Goal: Task Accomplishment & Management: Use online tool/utility

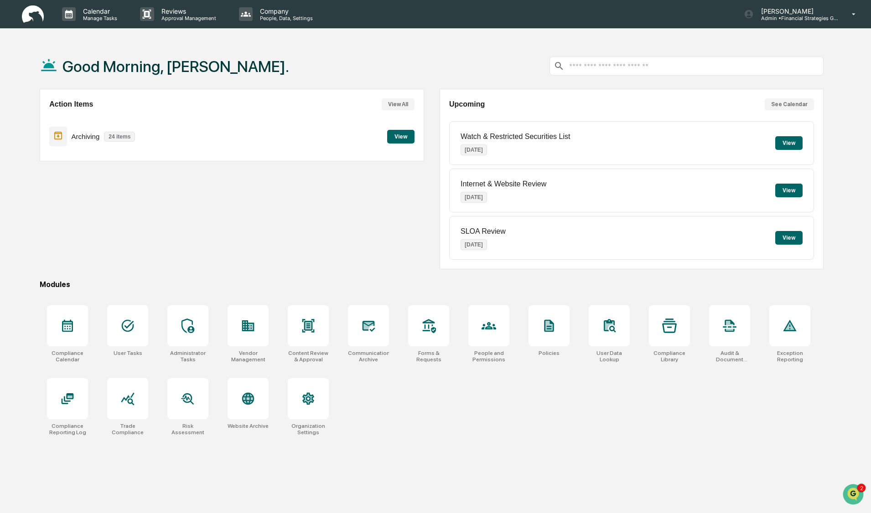
click at [393, 138] on button "View" at bounding box center [400, 137] width 27 height 14
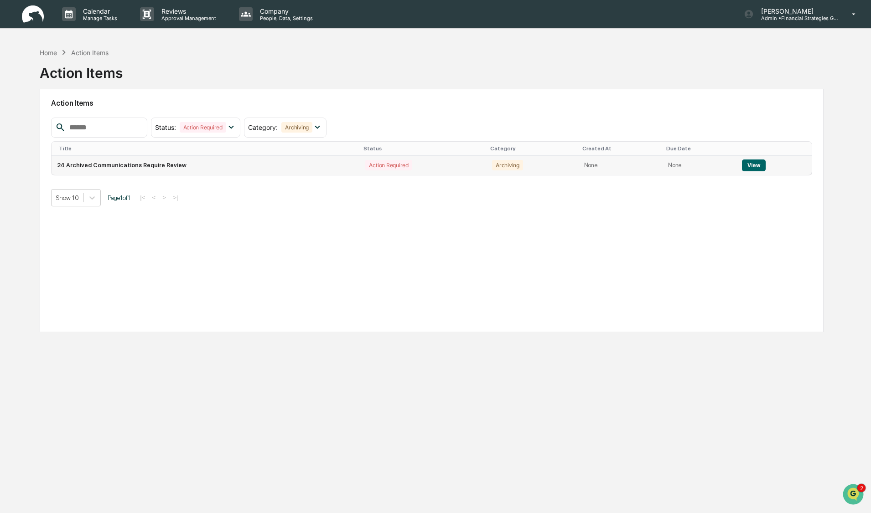
click at [759, 170] on button "View" at bounding box center [753, 166] width 23 height 12
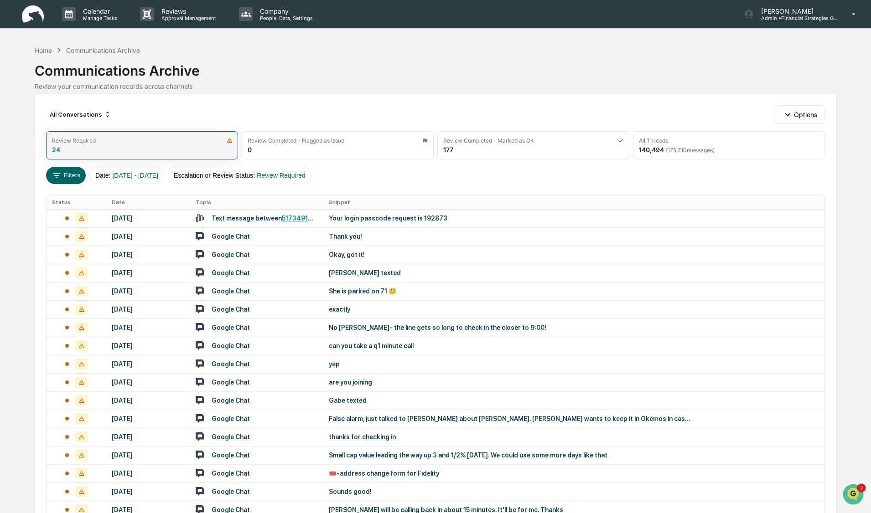
click at [120, 151] on div "Review Required 24" at bounding box center [142, 145] width 192 height 28
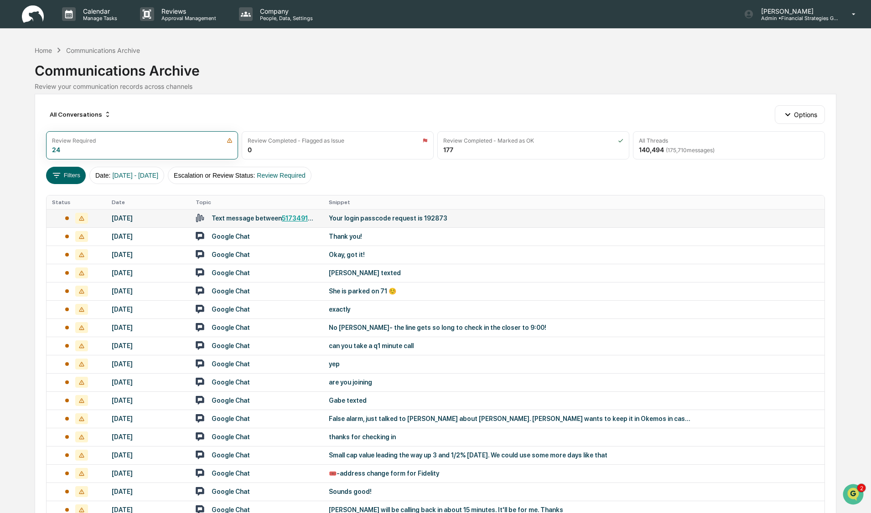
click at [149, 219] on div "[DATE]" at bounding box center [148, 218] width 73 height 7
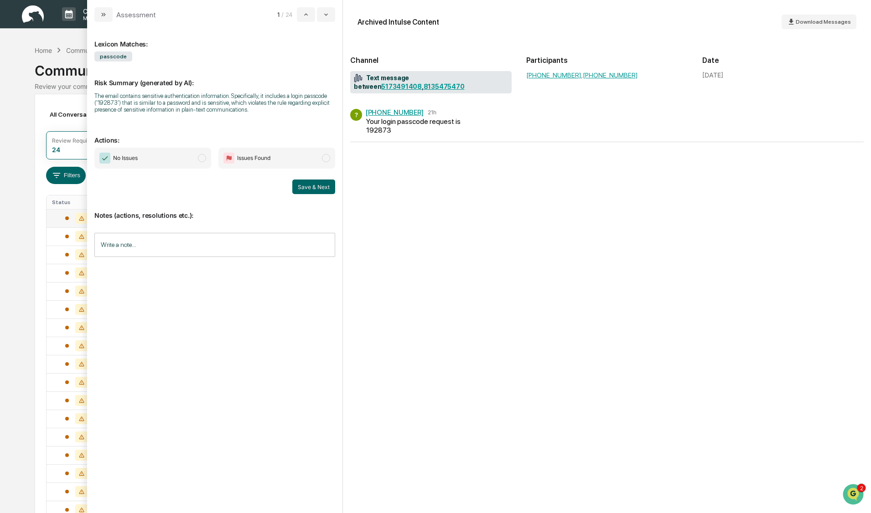
click at [202, 158] on span "modal" at bounding box center [202, 158] width 8 height 8
click at [311, 187] on button "Save & Next" at bounding box center [313, 187] width 43 height 15
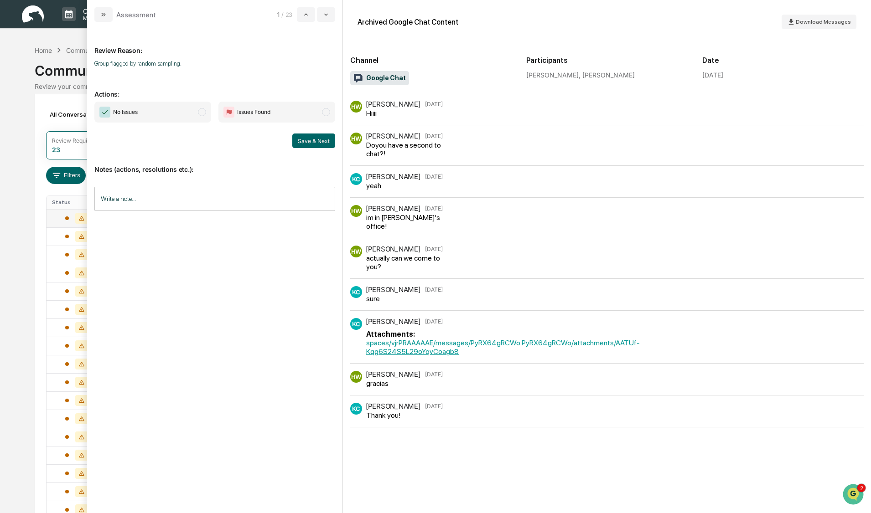
click at [201, 114] on span "modal" at bounding box center [202, 112] width 8 height 8
click at [306, 143] on button "Save & Next" at bounding box center [313, 141] width 43 height 15
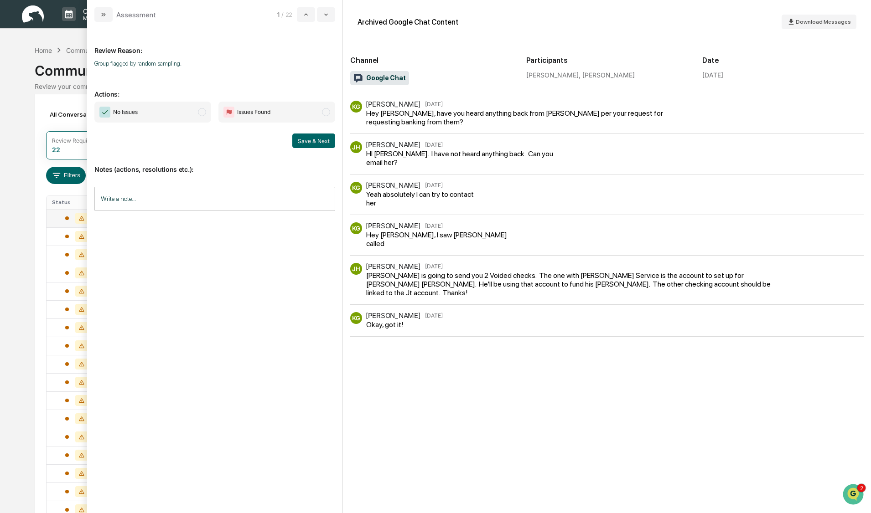
click at [202, 113] on span "modal" at bounding box center [202, 112] width 8 height 8
click at [306, 140] on button "Save & Next" at bounding box center [313, 141] width 43 height 15
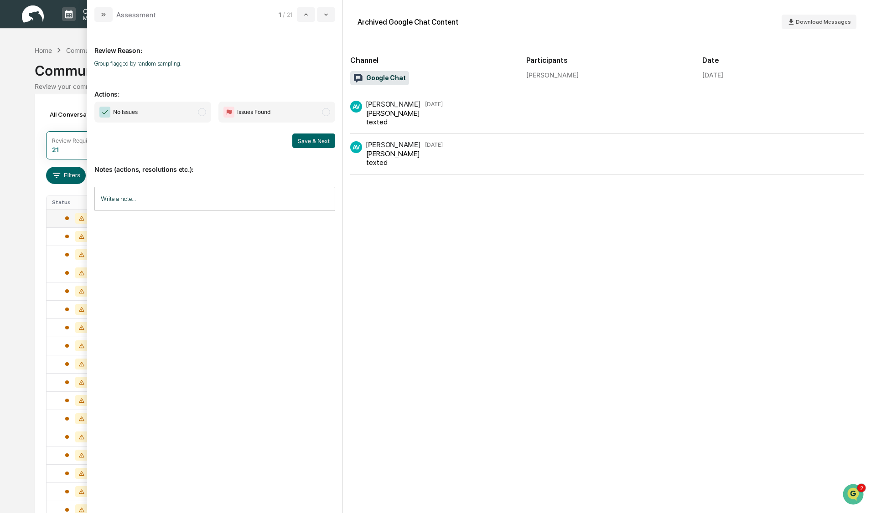
click at [200, 113] on span "modal" at bounding box center [202, 112] width 8 height 8
click at [312, 138] on button "Save & Next" at bounding box center [313, 141] width 43 height 15
click at [206, 114] on span "No Issues" at bounding box center [152, 112] width 117 height 21
click at [313, 144] on button "Save & Next" at bounding box center [313, 141] width 43 height 15
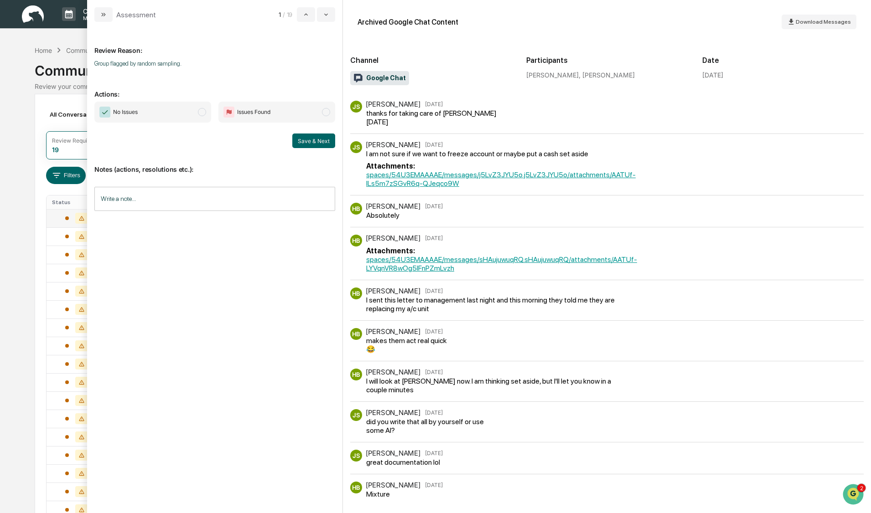
click at [200, 111] on span "modal" at bounding box center [202, 112] width 8 height 8
click at [303, 139] on button "Save & Next" at bounding box center [313, 141] width 43 height 15
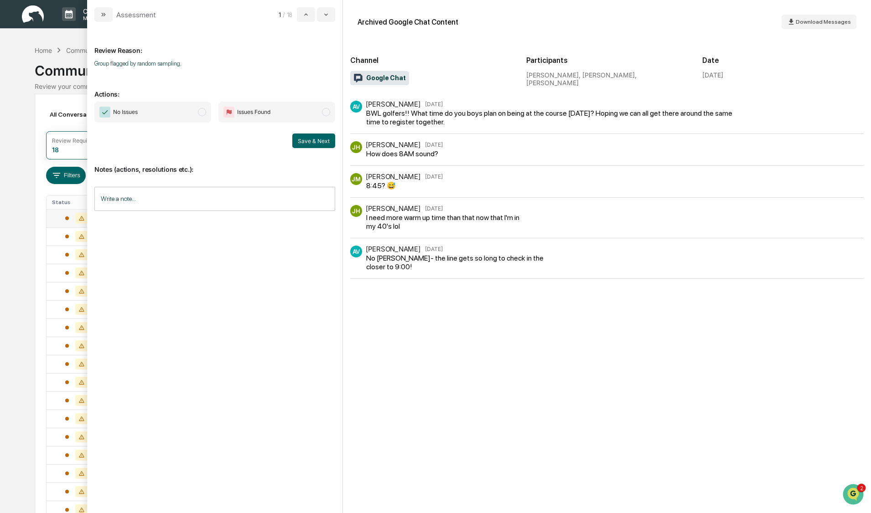
click at [204, 112] on span "modal" at bounding box center [202, 112] width 8 height 8
click at [307, 144] on button "Save & Next" at bounding box center [313, 141] width 43 height 15
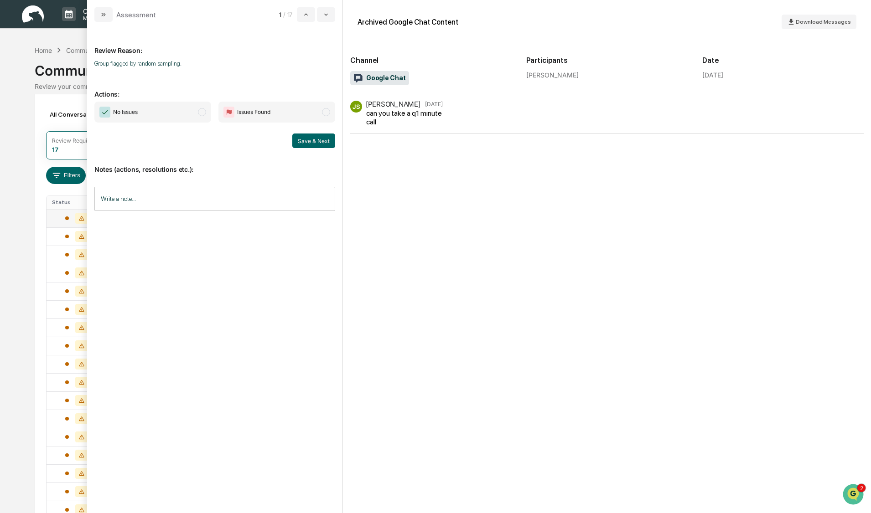
click at [202, 111] on span "modal" at bounding box center [202, 112] width 8 height 8
drag, startPoint x: 306, startPoint y: 144, endPoint x: 299, endPoint y: 145, distance: 7.4
click at [307, 144] on button "Save & Next" at bounding box center [313, 141] width 43 height 15
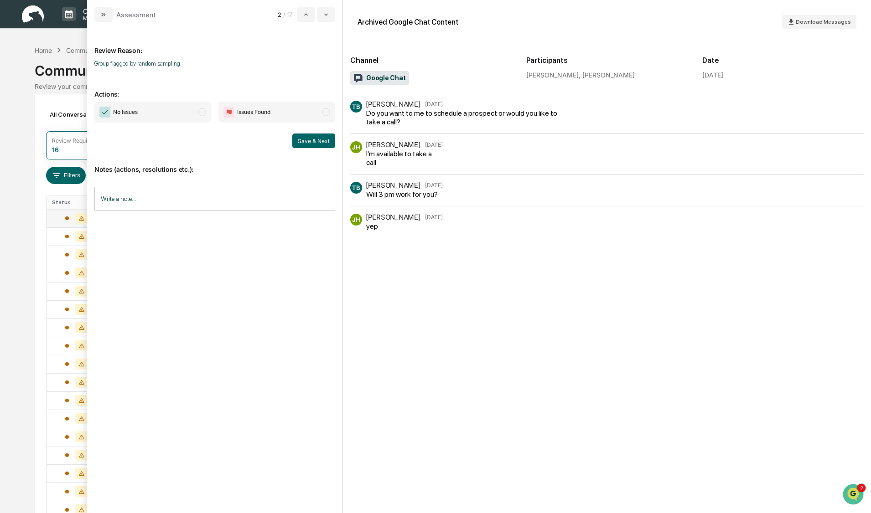
click at [203, 112] on span "modal" at bounding box center [202, 112] width 8 height 8
click at [317, 138] on button "Save & Next" at bounding box center [313, 141] width 43 height 15
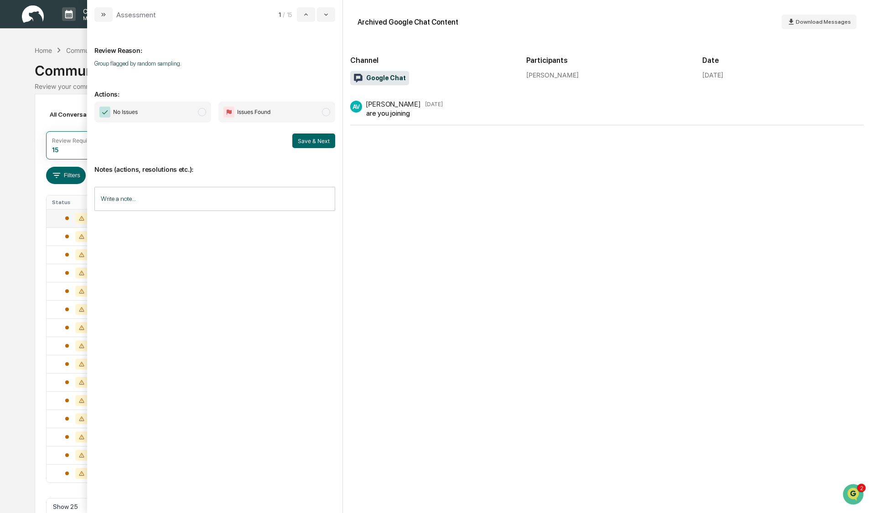
click at [199, 116] on span "No Issues" at bounding box center [152, 112] width 117 height 21
click at [313, 138] on button "Save & Next" at bounding box center [313, 141] width 43 height 15
click at [201, 116] on span "No Issues" at bounding box center [152, 112] width 117 height 21
drag, startPoint x: 296, startPoint y: 139, endPoint x: 285, endPoint y: 147, distance: 14.0
click at [297, 139] on button "Save & Next" at bounding box center [313, 141] width 43 height 15
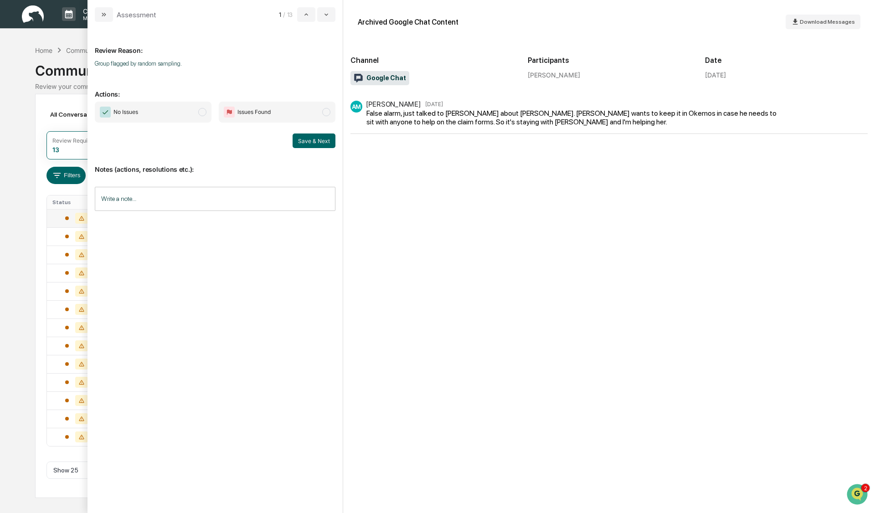
click at [201, 112] on span "modal" at bounding box center [202, 112] width 8 height 8
click at [303, 139] on button "Save & Next" at bounding box center [314, 141] width 43 height 15
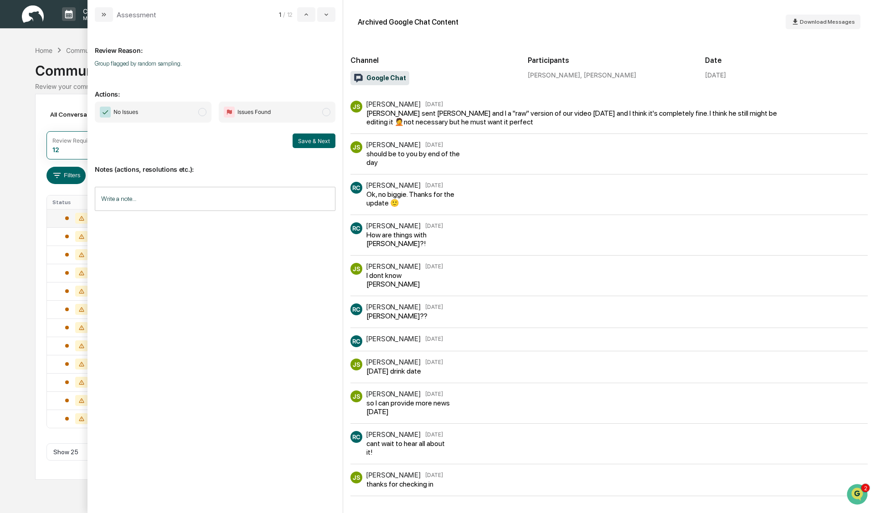
click at [203, 113] on span "modal" at bounding box center [202, 112] width 8 height 8
click at [319, 148] on div "Notes (actions, resolutions etc.): Write a note... Write a note..." at bounding box center [215, 185] width 241 height 74
click at [318, 145] on button "Save & Next" at bounding box center [314, 141] width 43 height 15
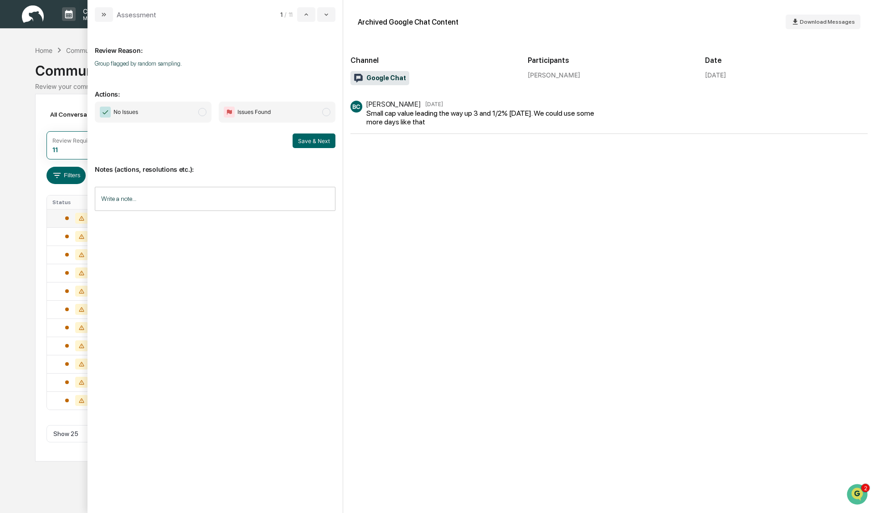
click at [203, 114] on span "modal" at bounding box center [202, 112] width 8 height 8
click at [310, 142] on button "Save & Next" at bounding box center [314, 141] width 43 height 15
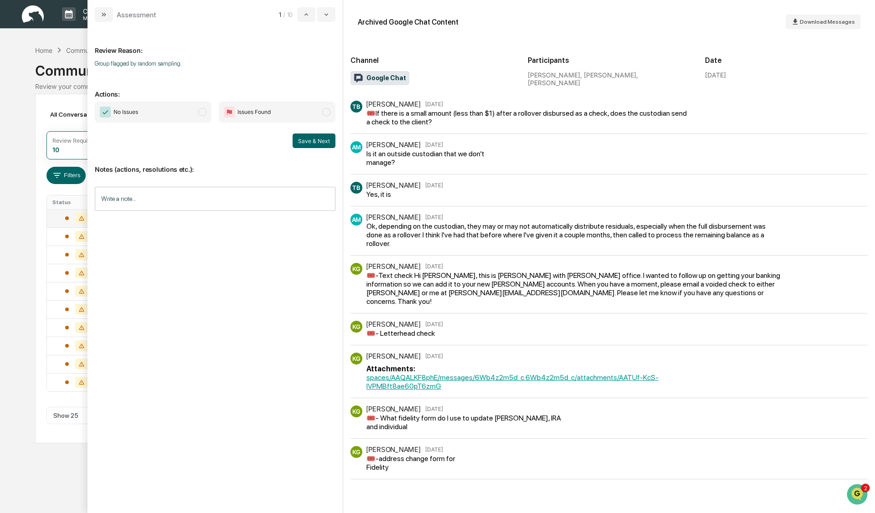
click at [202, 113] on span "modal" at bounding box center [202, 112] width 8 height 8
click at [313, 143] on button "Save & Next" at bounding box center [314, 141] width 43 height 15
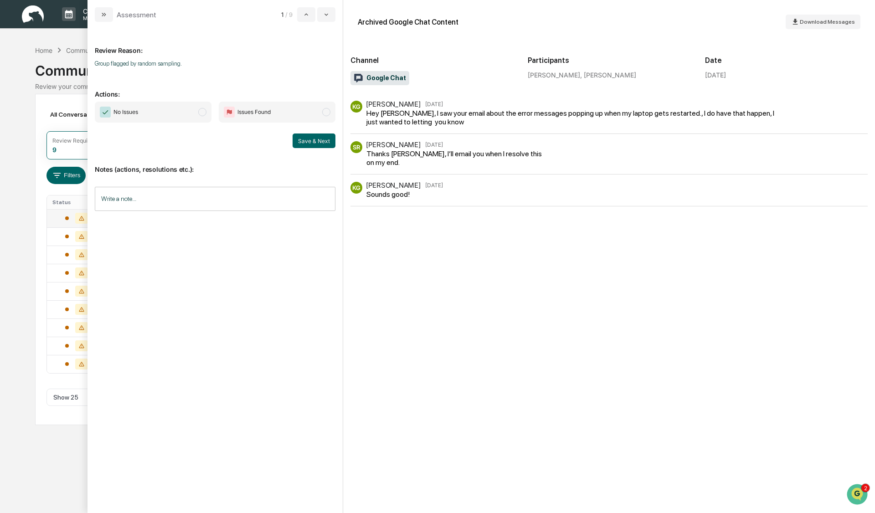
click at [202, 112] on span "modal" at bounding box center [202, 112] width 8 height 8
click at [313, 139] on button "Save & Next" at bounding box center [314, 141] width 43 height 15
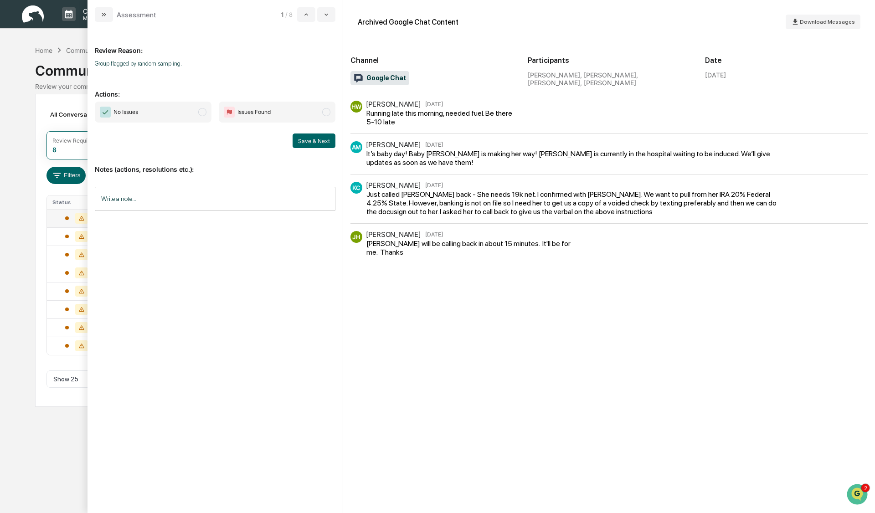
click at [201, 113] on span "modal" at bounding box center [202, 112] width 8 height 8
click at [314, 144] on button "Save & Next" at bounding box center [314, 141] width 43 height 15
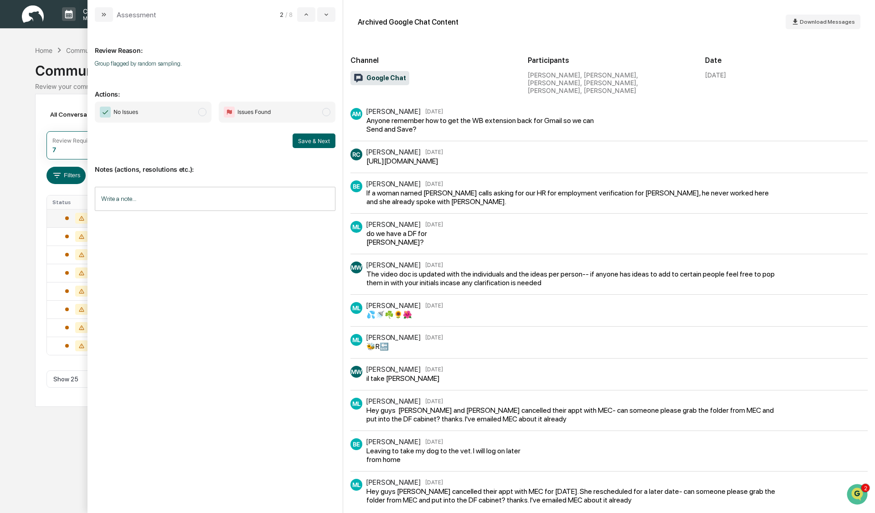
click at [202, 112] on span "modal" at bounding box center [202, 112] width 8 height 8
click at [308, 141] on button "Save & Next" at bounding box center [314, 141] width 43 height 15
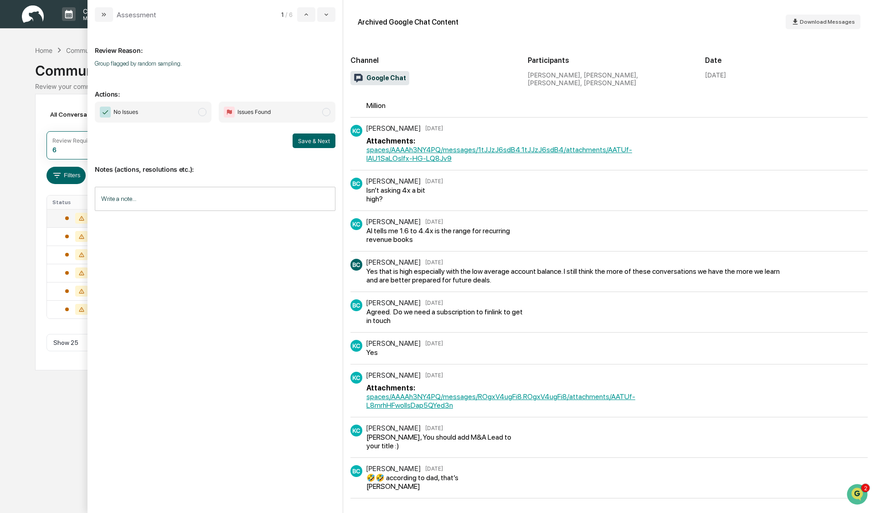
scroll to position [402, 0]
click at [203, 113] on span "modal" at bounding box center [202, 112] width 8 height 8
click at [312, 139] on button "Save & Next" at bounding box center [314, 141] width 43 height 15
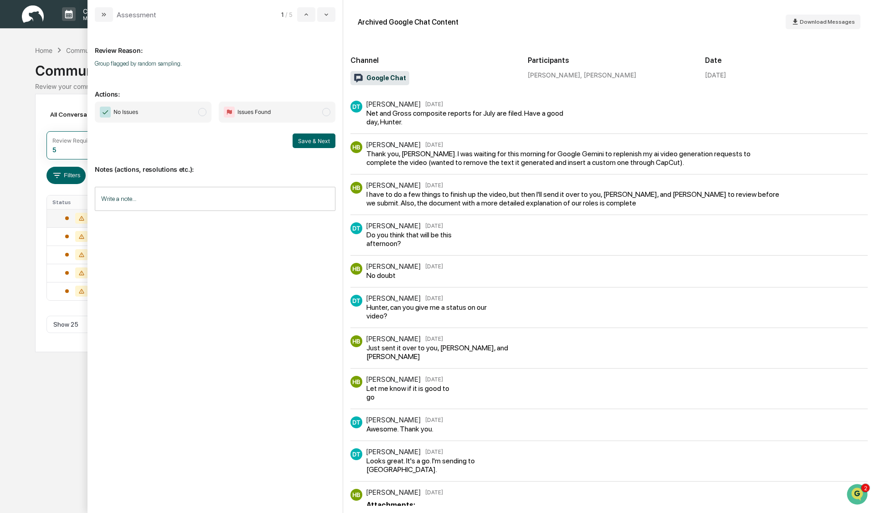
click at [203, 111] on span "modal" at bounding box center [202, 112] width 8 height 8
click at [318, 138] on button "Save & Next" at bounding box center [314, 141] width 43 height 15
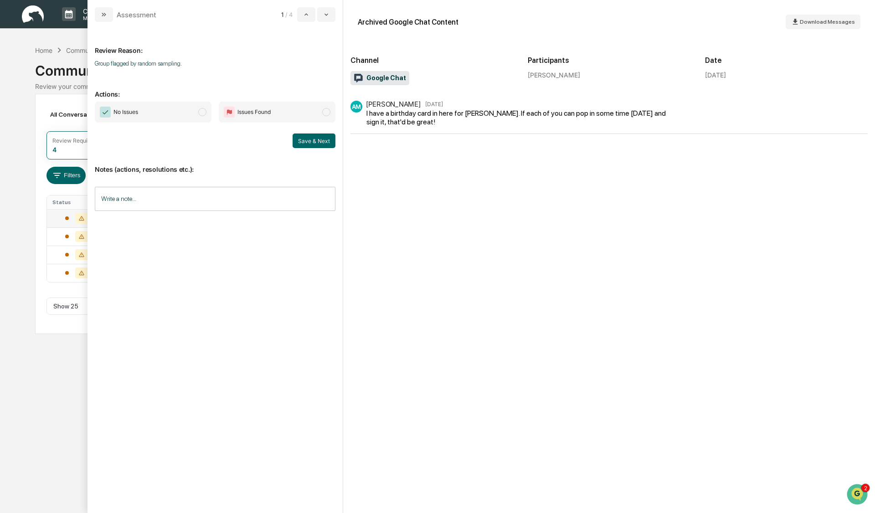
click at [202, 110] on span "modal" at bounding box center [202, 112] width 8 height 8
click at [320, 145] on button "Save & Next" at bounding box center [314, 141] width 43 height 15
click at [202, 113] on span "modal" at bounding box center [202, 112] width 8 height 8
click at [305, 142] on button "Save & Next" at bounding box center [314, 141] width 43 height 15
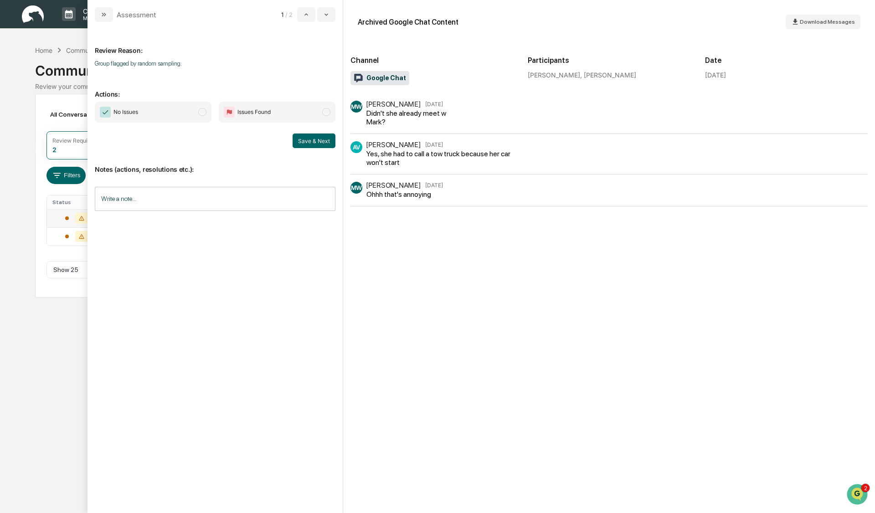
click at [204, 111] on span "modal" at bounding box center [202, 112] width 8 height 8
click at [313, 138] on button "Save & Next" at bounding box center [314, 141] width 43 height 15
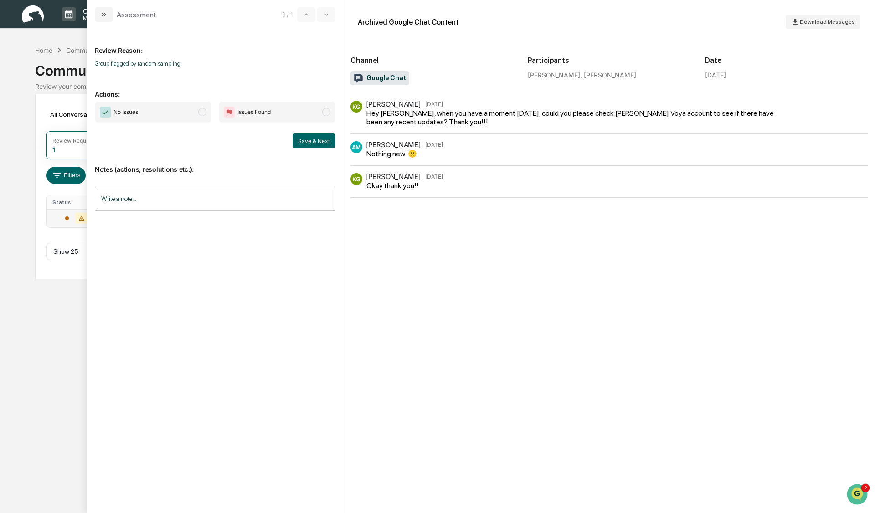
click at [206, 110] on span "modal" at bounding box center [202, 112] width 8 height 8
click at [302, 142] on button "Save & Next" at bounding box center [314, 141] width 43 height 15
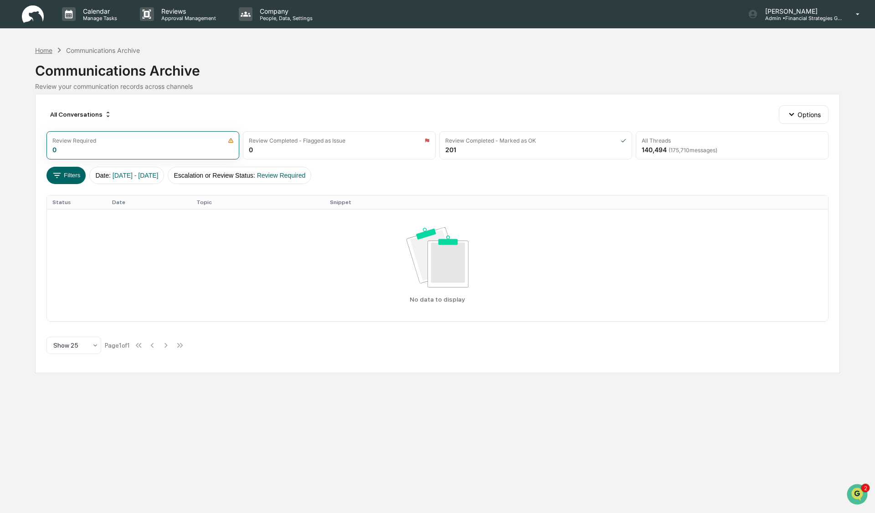
click at [46, 49] on div "Home" at bounding box center [43, 50] width 17 height 8
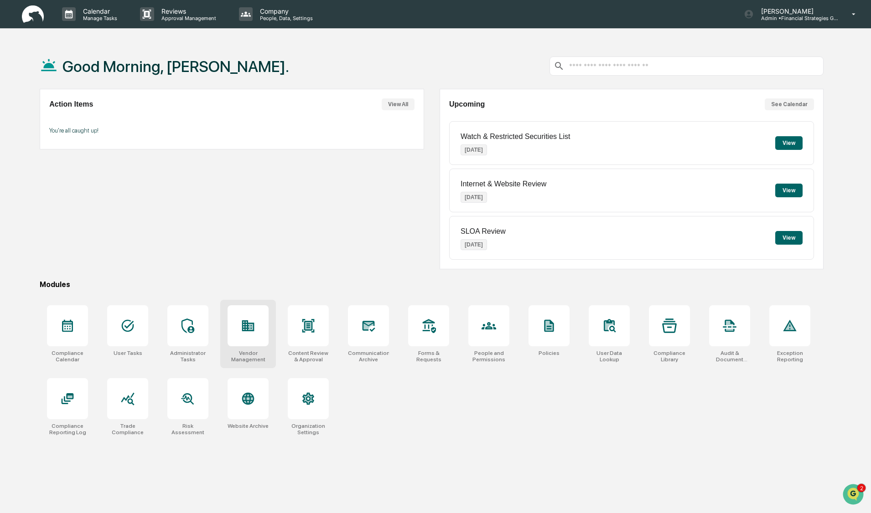
click at [242, 342] on div at bounding box center [247, 325] width 41 height 41
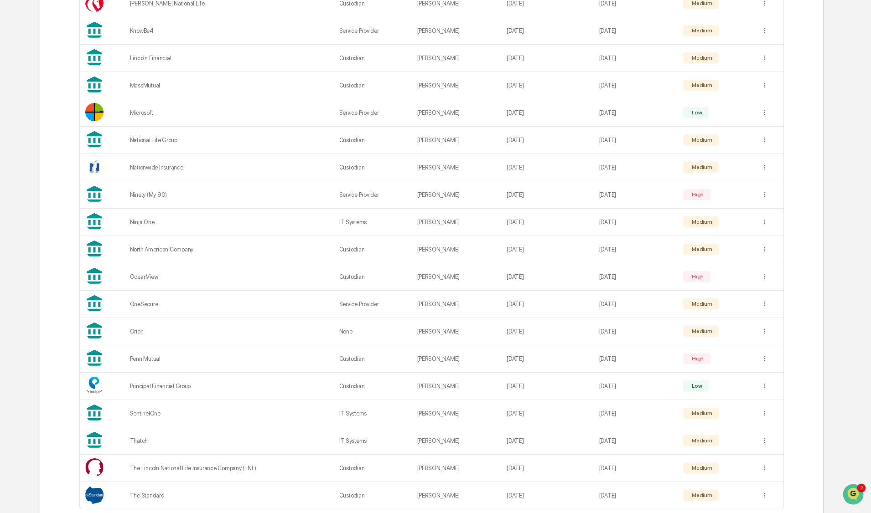
scroll to position [1129, 0]
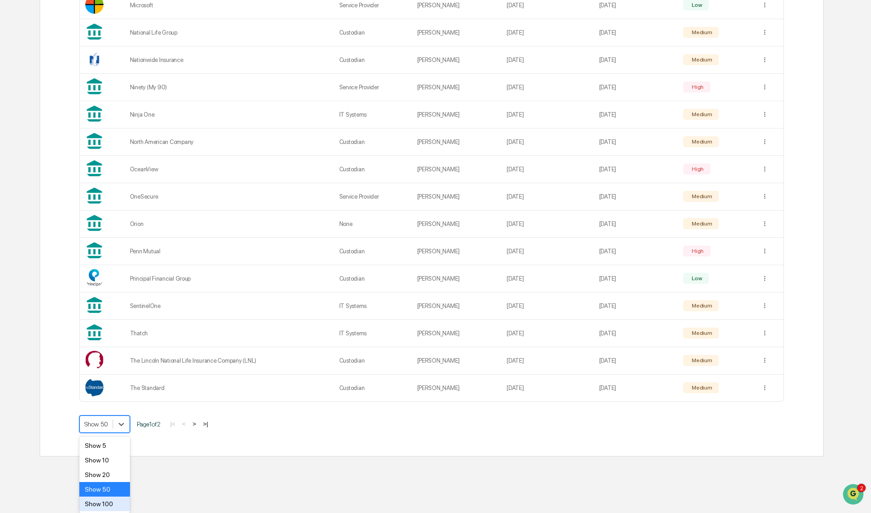
click at [107, 504] on div "Show 100" at bounding box center [104, 504] width 51 height 15
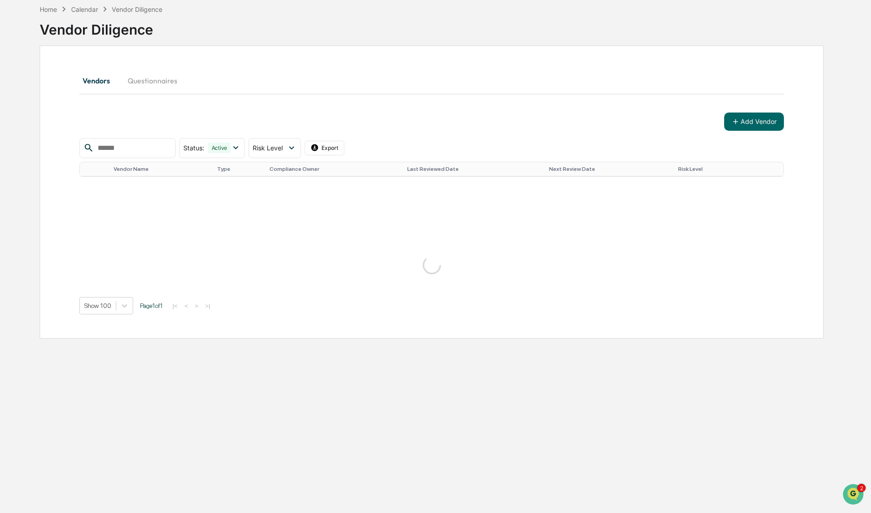
scroll to position [1238, 0]
